Goal: Information Seeking & Learning: Learn about a topic

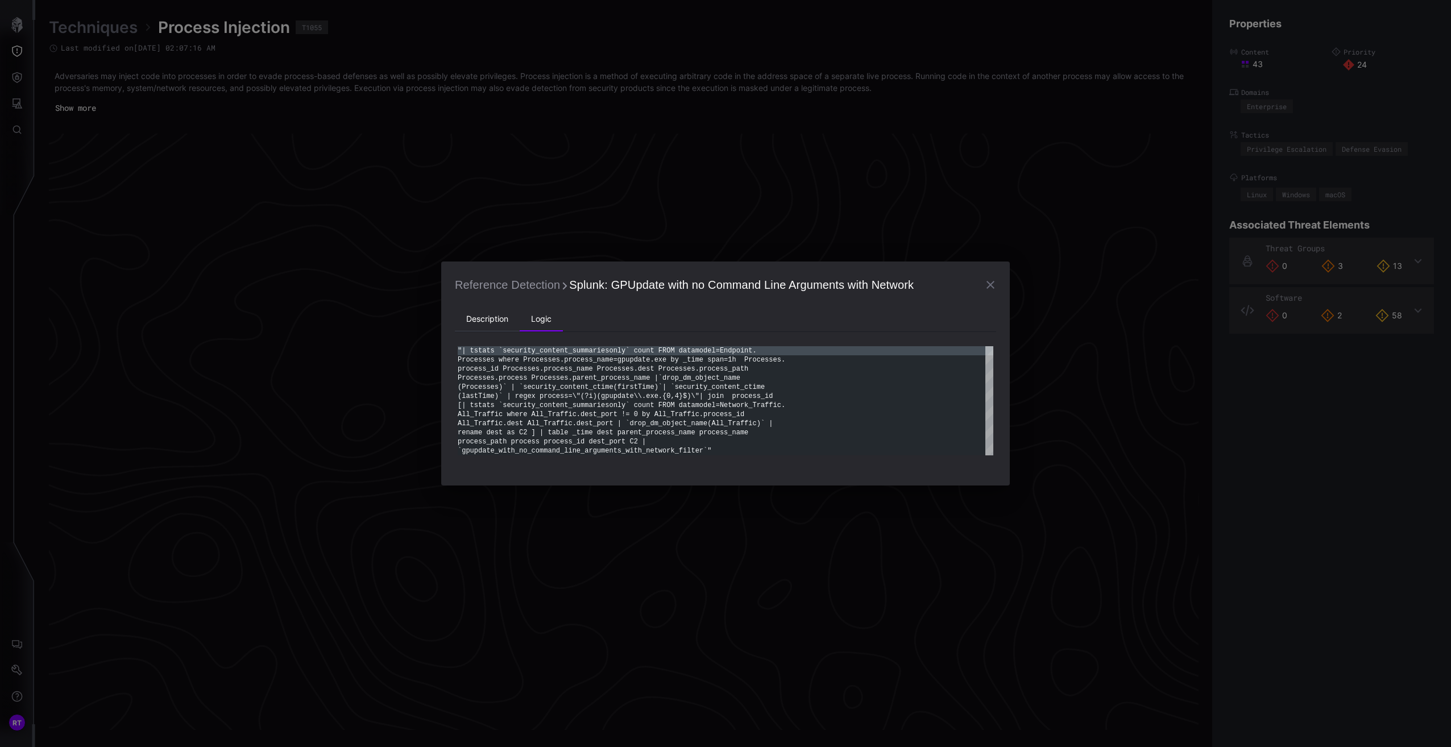
scroll to position [2037, 283]
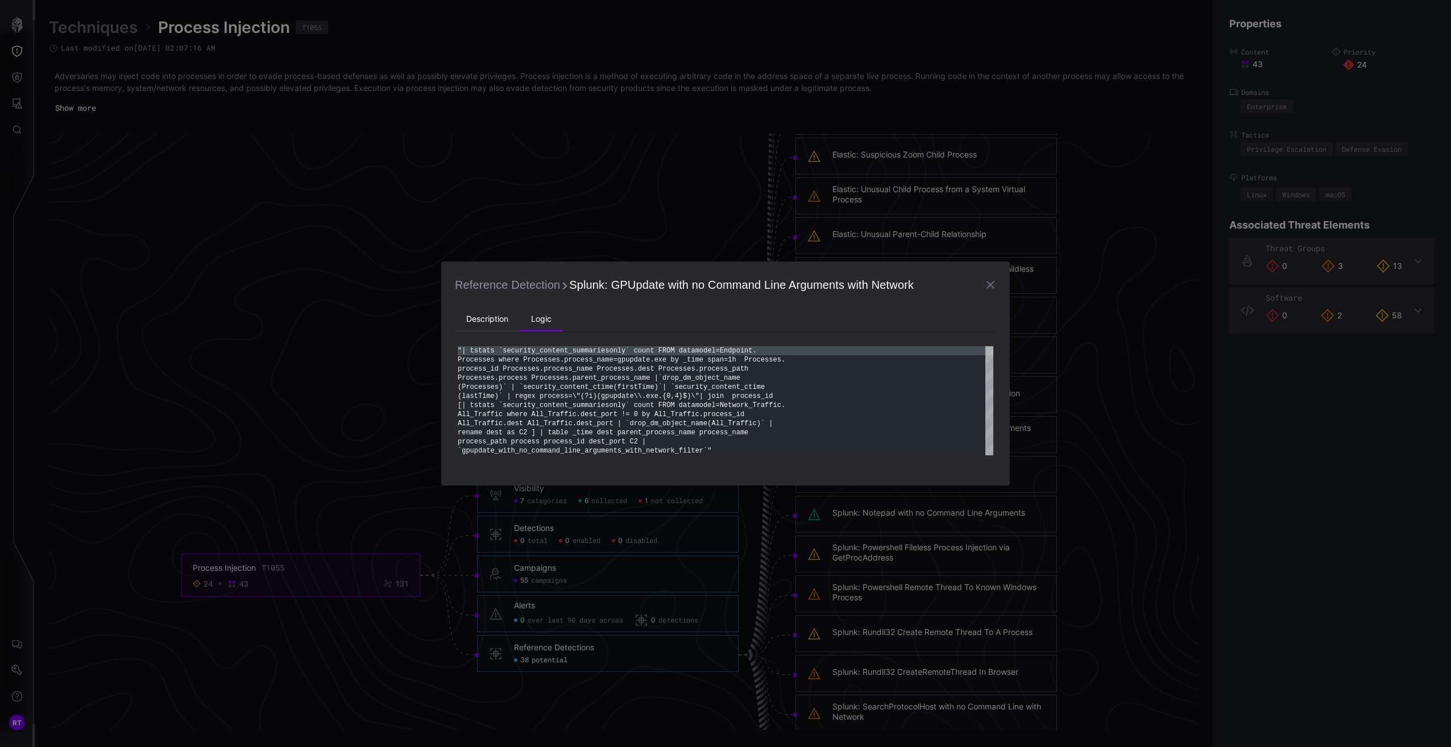
click at [486, 322] on li "Description" at bounding box center [487, 319] width 65 height 23
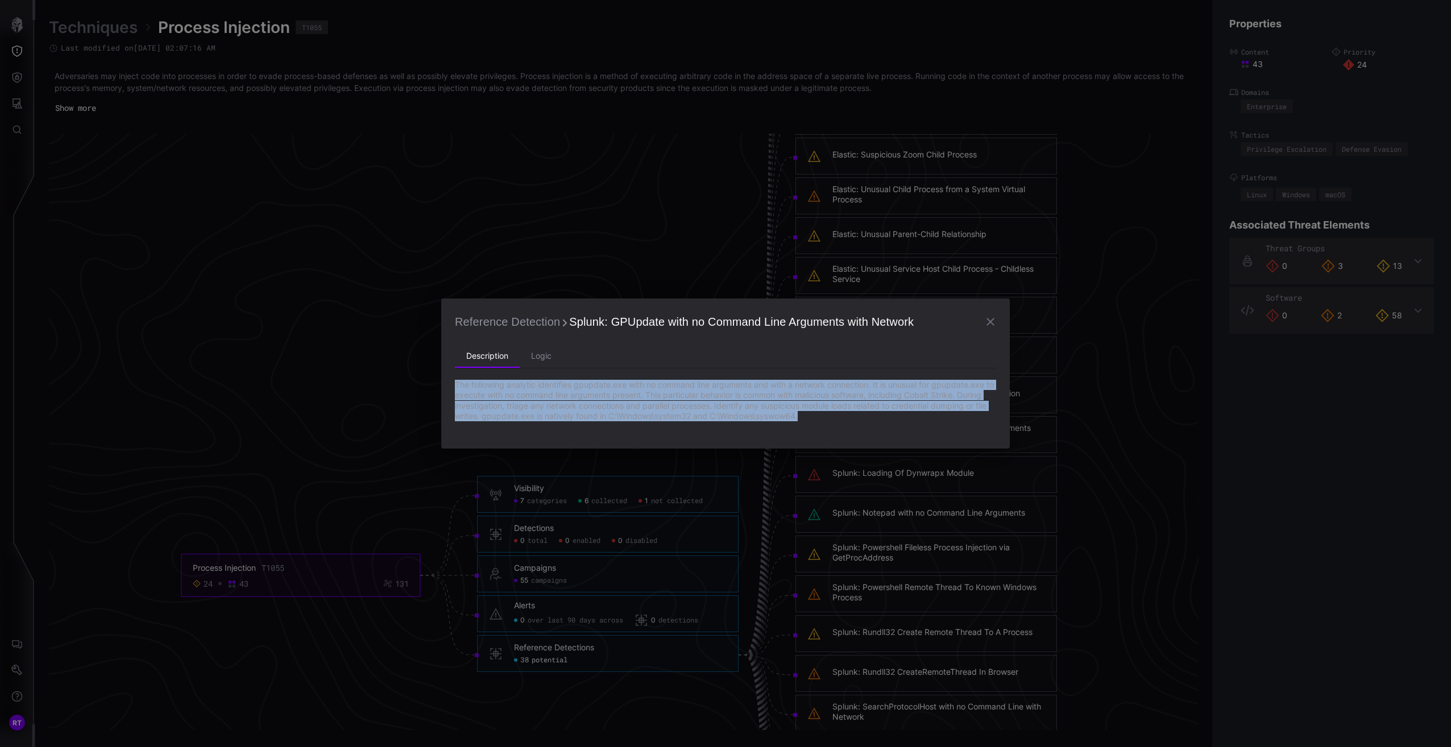
drag, startPoint x: 829, startPoint y: 418, endPoint x: 454, endPoint y: 388, distance: 375.9
click at [454, 388] on div "Reference Detection Splunk: GPUpdate with no Command Line Arguments with Networ…" at bounding box center [725, 373] width 569 height 150
copy p "The following analytic identifies gpupdate.exe with no command line arguments a…"
click at [994, 322] on icon "button" at bounding box center [991, 322] width 14 height 14
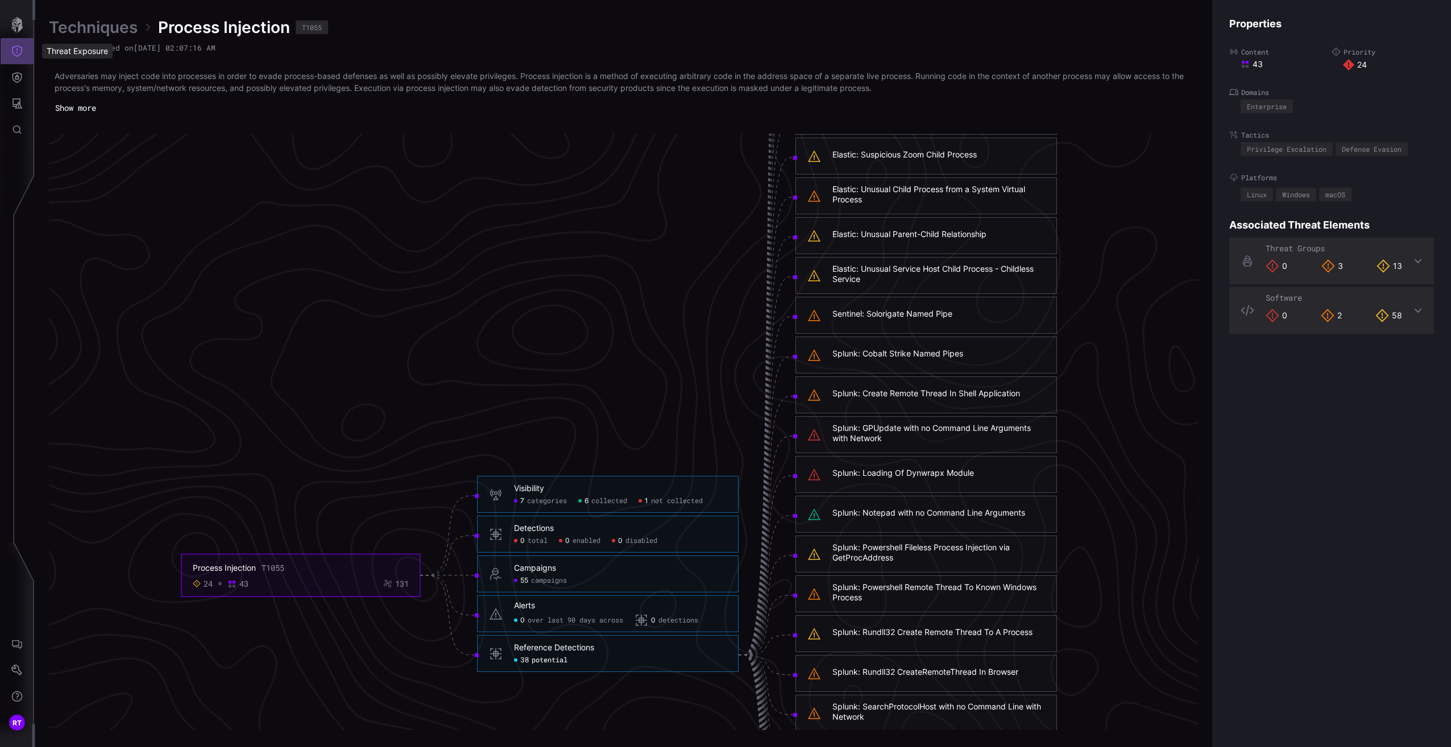
click at [23, 58] on button "Threat Exposure" at bounding box center [17, 51] width 33 height 26
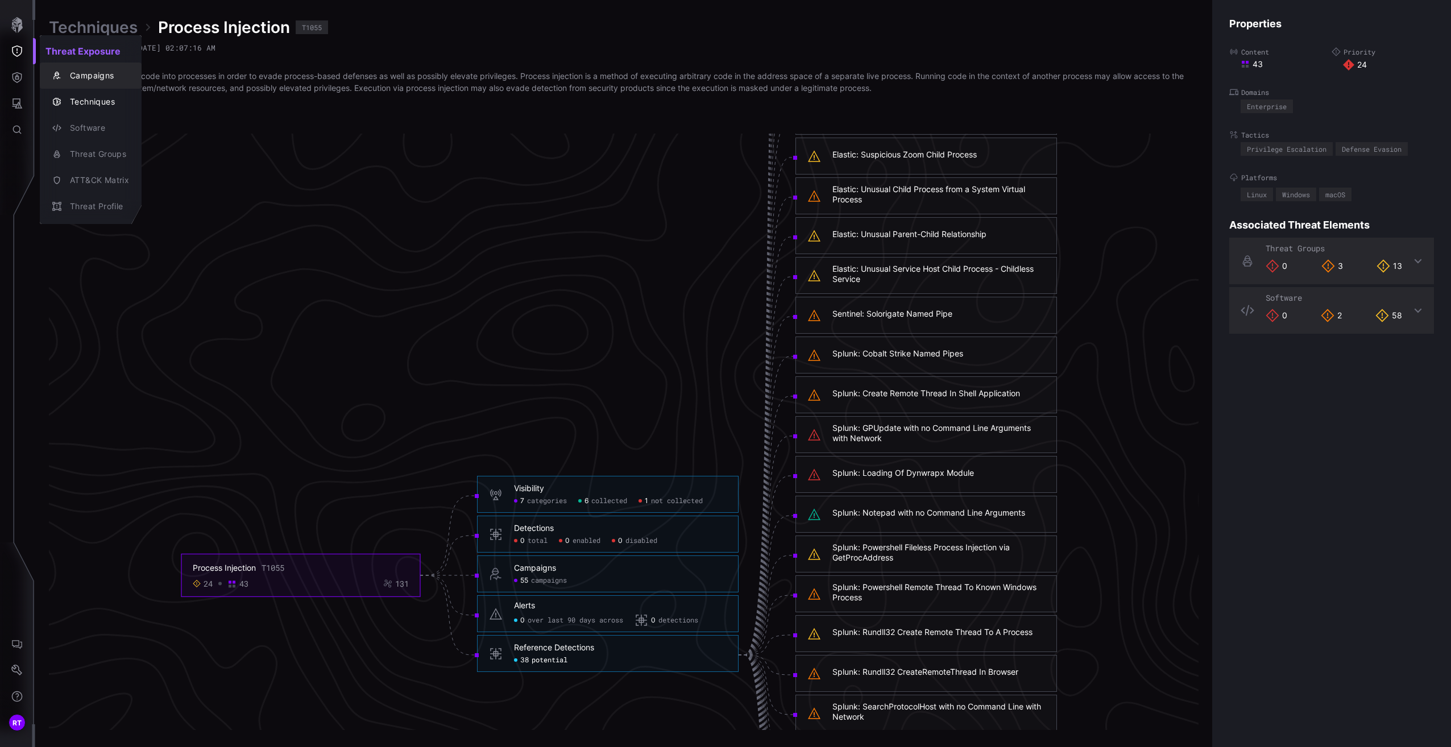
click at [74, 76] on div "Campaigns" at bounding box center [96, 76] width 65 height 14
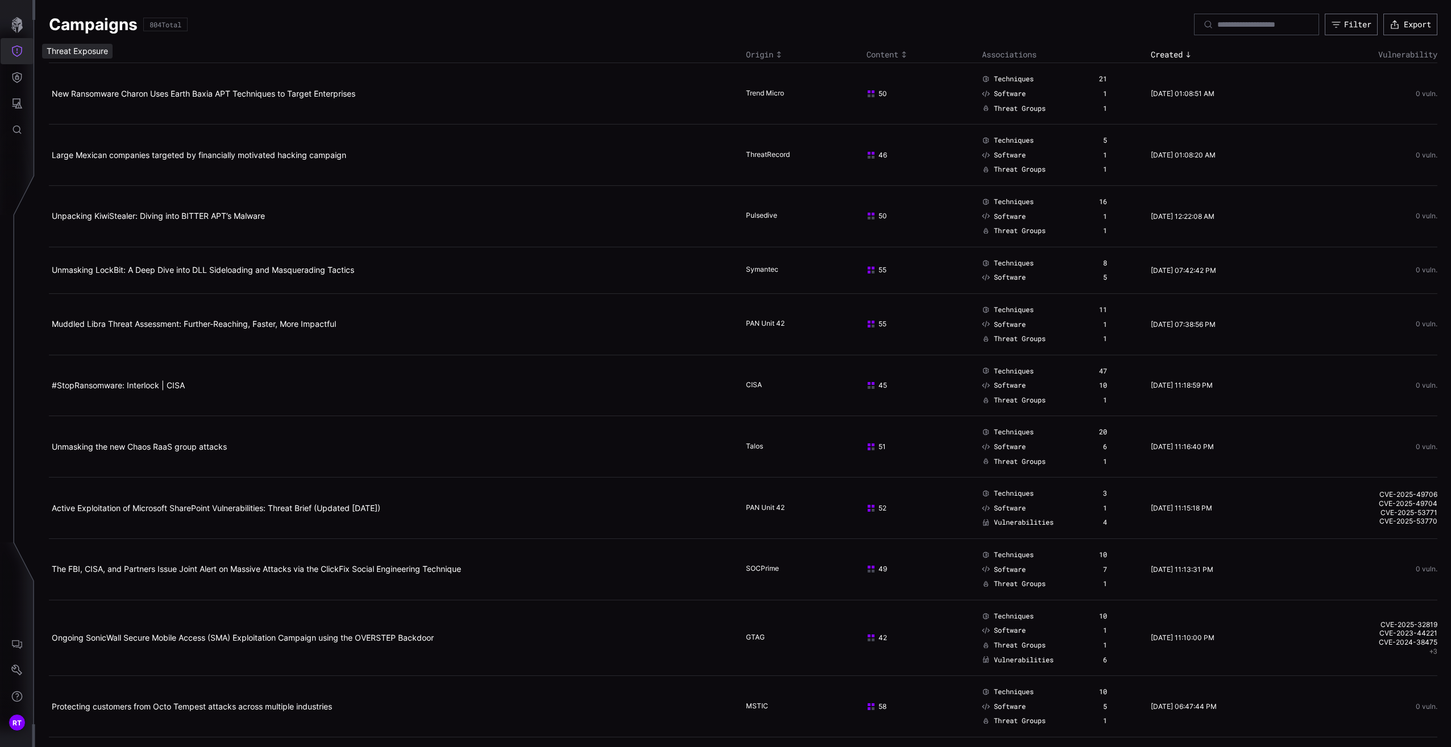
click at [15, 56] on icon "Threat Exposure" at bounding box center [17, 50] width 10 height 11
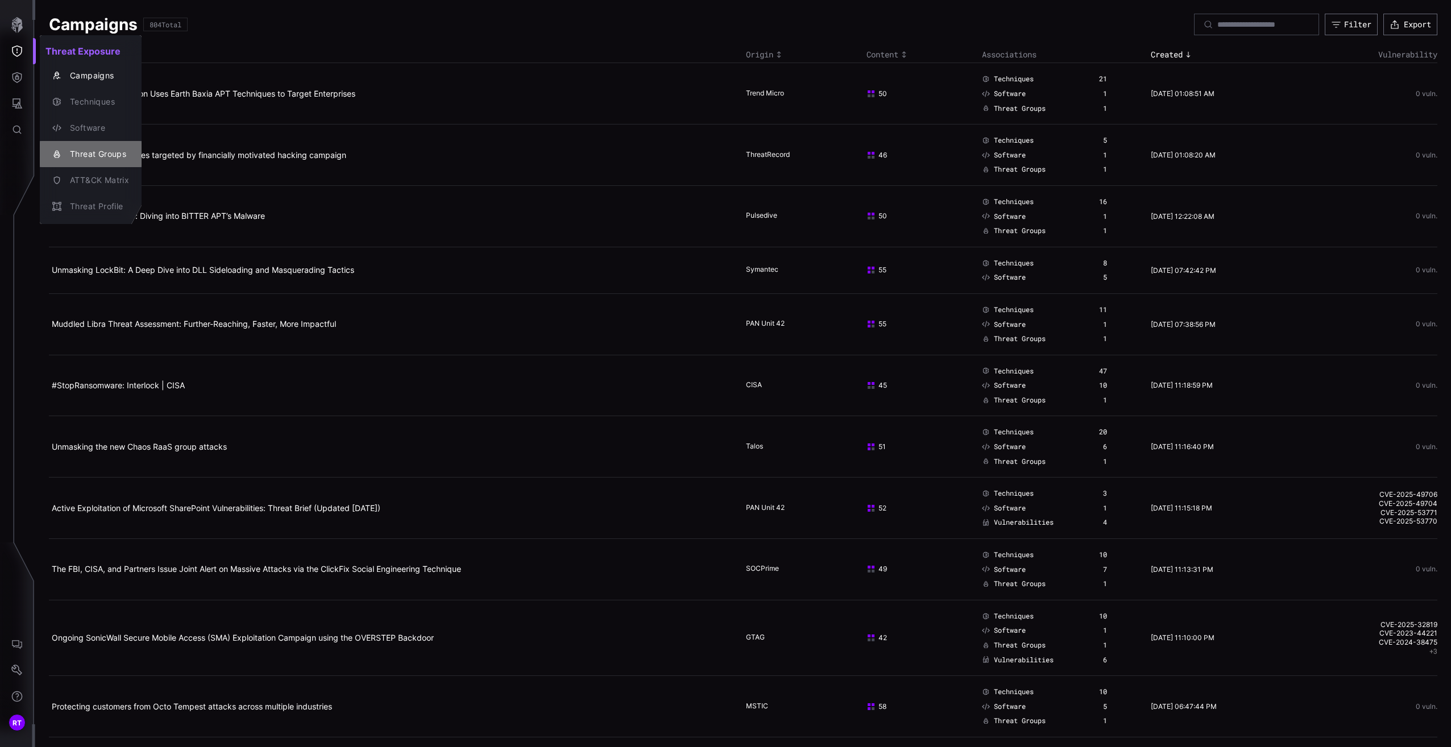
click at [92, 161] on div "Threat Groups" at bounding box center [90, 154] width 93 height 16
